Goal: Transaction & Acquisition: Obtain resource

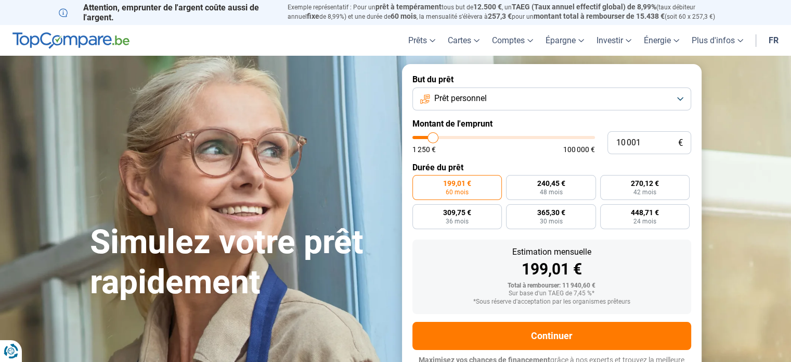
click at [685, 99] on button "Prêt personnel" at bounding box center [552, 98] width 279 height 23
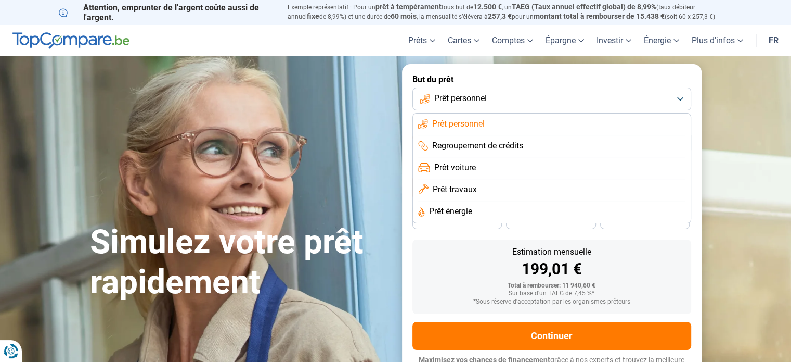
click at [474, 125] on span "Prêt personnel" at bounding box center [458, 123] width 53 height 11
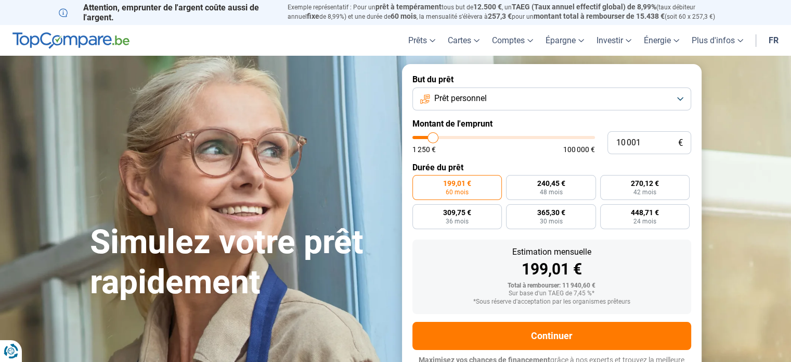
type input "45 500"
type input "45500"
click at [495, 137] on input "range" at bounding box center [504, 137] width 183 height 3
radio input "false"
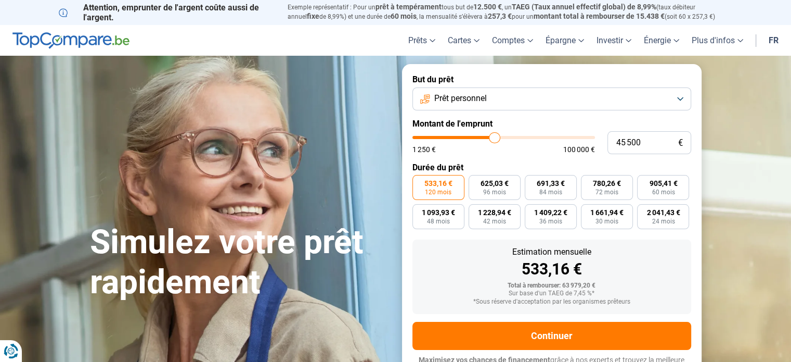
scroll to position [14, 0]
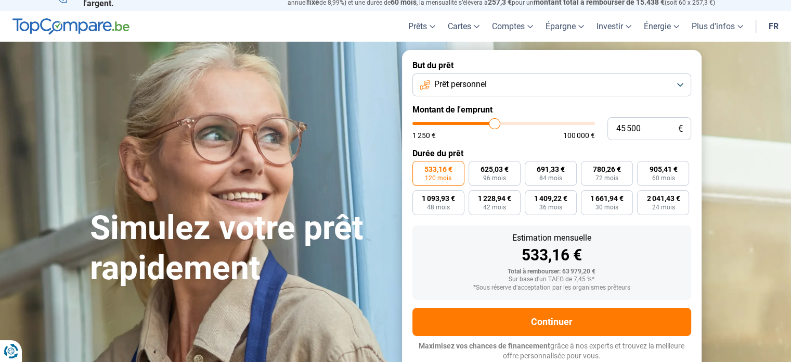
type input "14 000"
type input "14000"
click at [440, 124] on input "range" at bounding box center [504, 123] width 183 height 3
radio input "true"
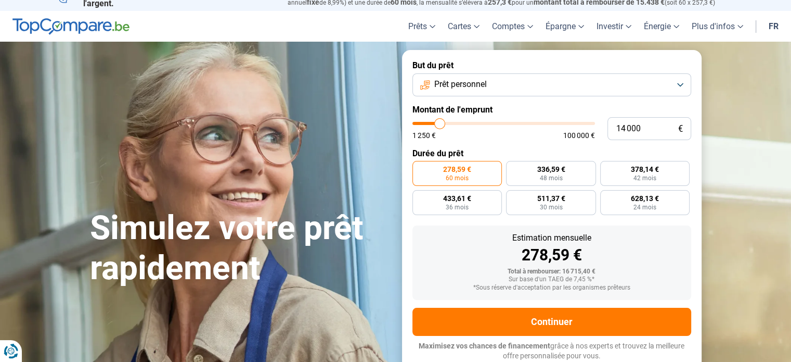
type input "8 000"
type input "8000"
click at [429, 122] on input "range" at bounding box center [504, 123] width 183 height 3
radio input "true"
type input "3 500"
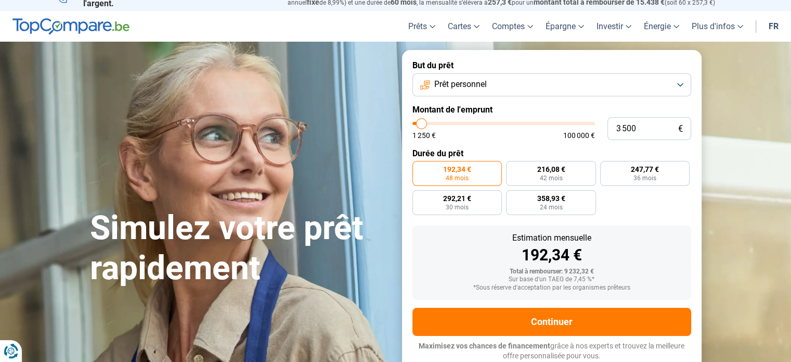
type input "3500"
click at [422, 122] on input "range" at bounding box center [504, 123] width 183 height 3
radio input "true"
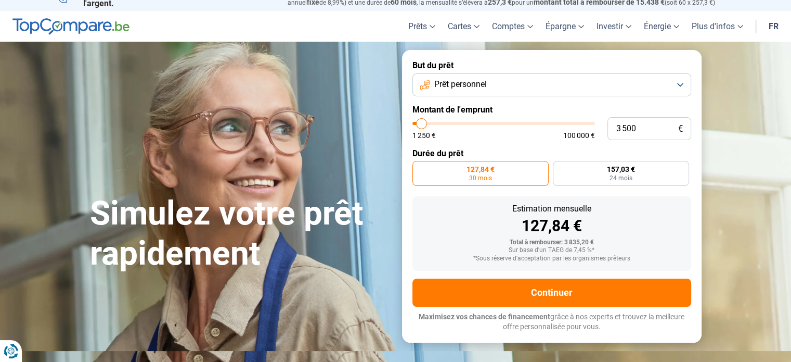
scroll to position [0, 0]
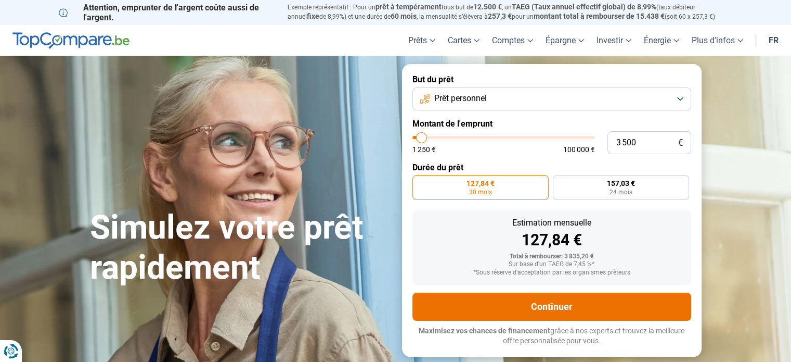
click at [545, 303] on button "Continuer" at bounding box center [552, 306] width 279 height 28
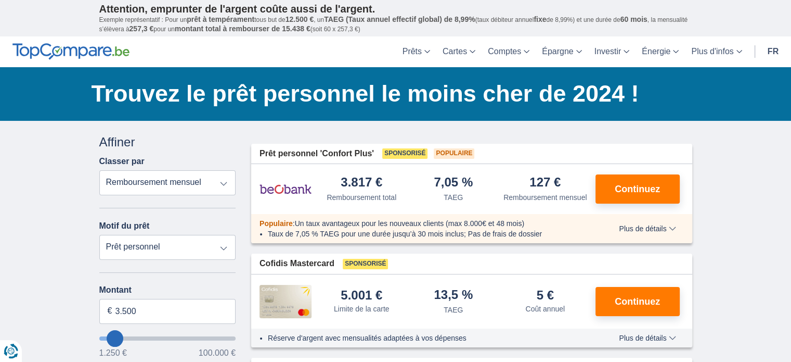
click at [225, 180] on select "Remboursement total TAEG Remboursement mensuel" at bounding box center [167, 182] width 137 height 25
click at [99, 170] on select "Remboursement total TAEG Remboursement mensuel" at bounding box center [167, 182] width 137 height 25
click at [183, 249] on select "Prêt personnel Voiture Moto / vélo Caravane / mobilhome Travaux Energie Rachat …" at bounding box center [167, 247] width 137 height 25
click at [99, 235] on select "Prêt personnel Voiture Moto / vélo Caravane / mobilhome Travaux Energie Rachat …" at bounding box center [167, 247] width 137 height 25
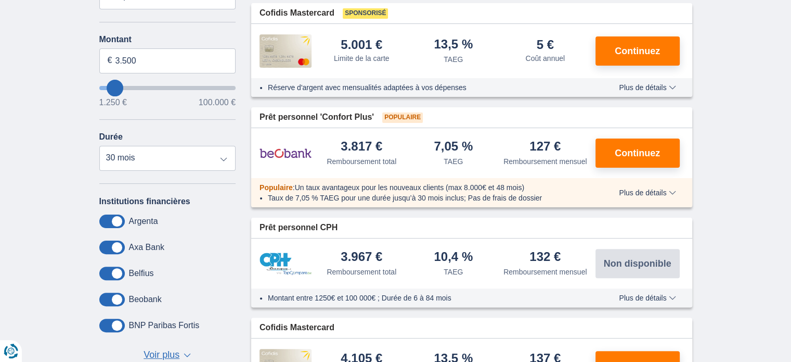
scroll to position [312, 0]
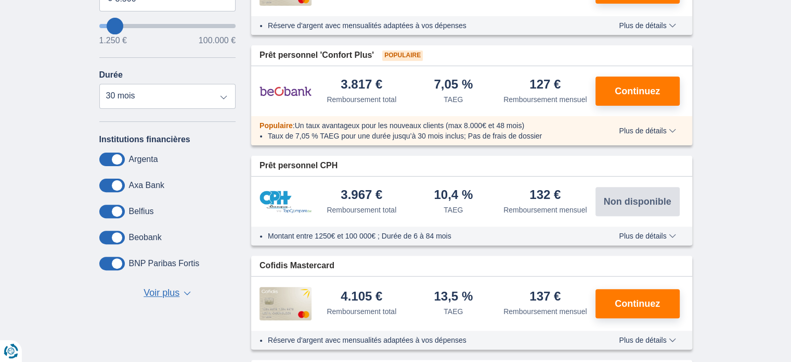
click at [173, 291] on span "Voir plus" at bounding box center [162, 293] width 36 height 14
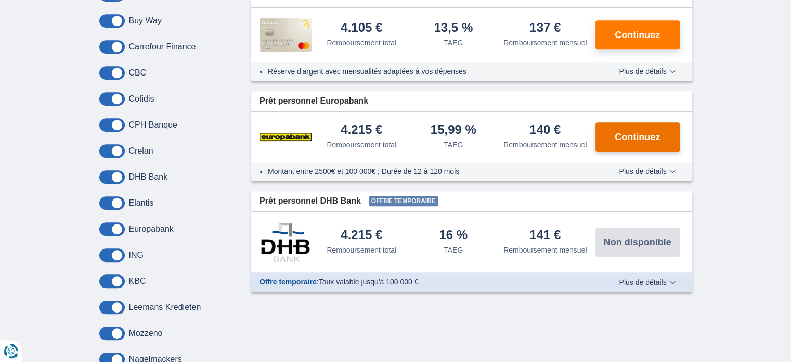
scroll to position [572, 0]
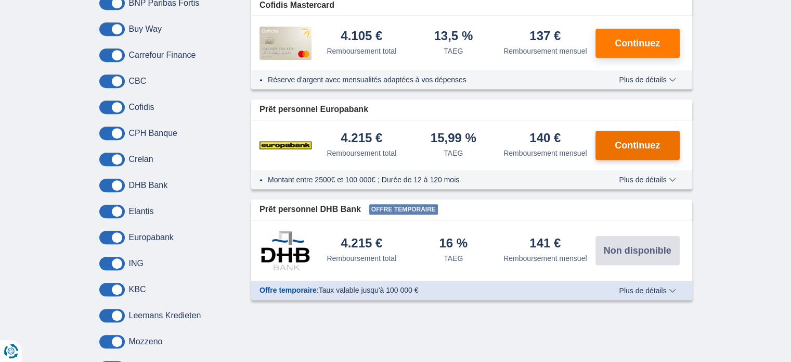
click at [643, 141] on span "Continuez" at bounding box center [637, 145] width 45 height 9
